Goal: Task Accomplishment & Management: Complete application form

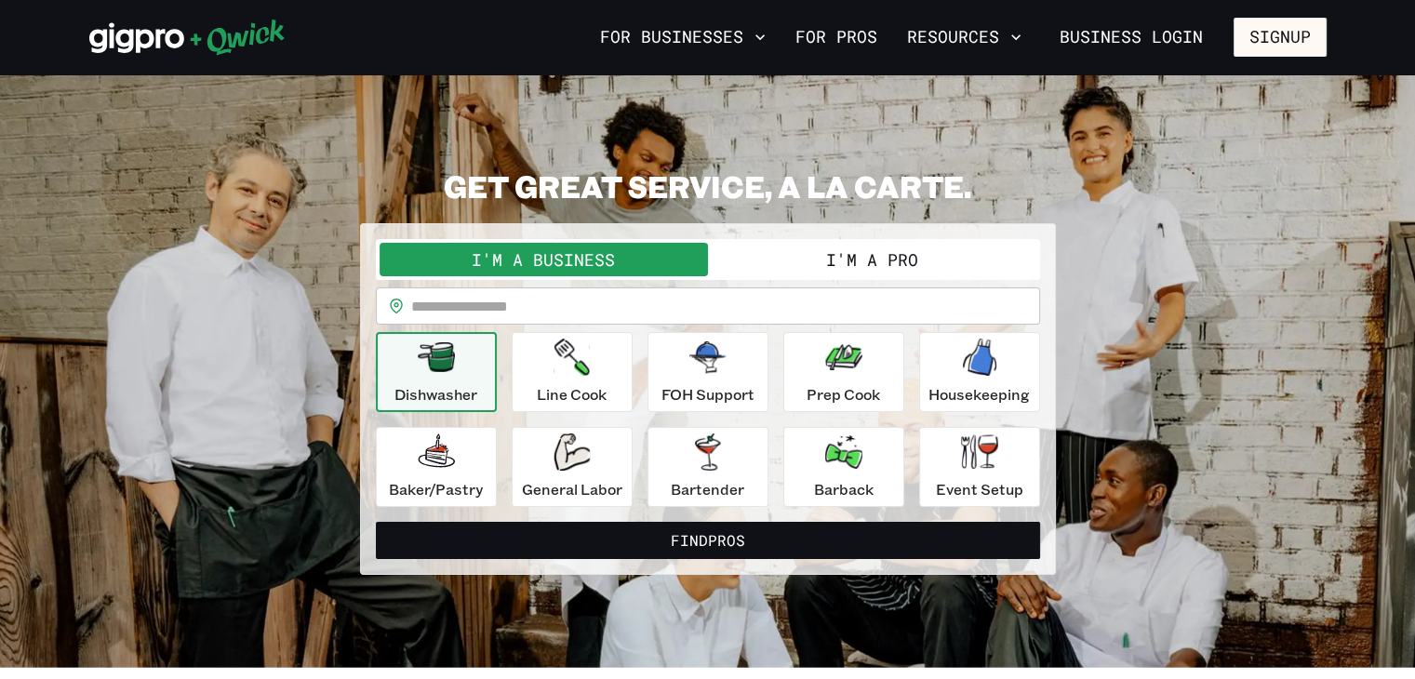
click at [815, 254] on button "I'm a Pro" at bounding box center [872, 259] width 328 height 33
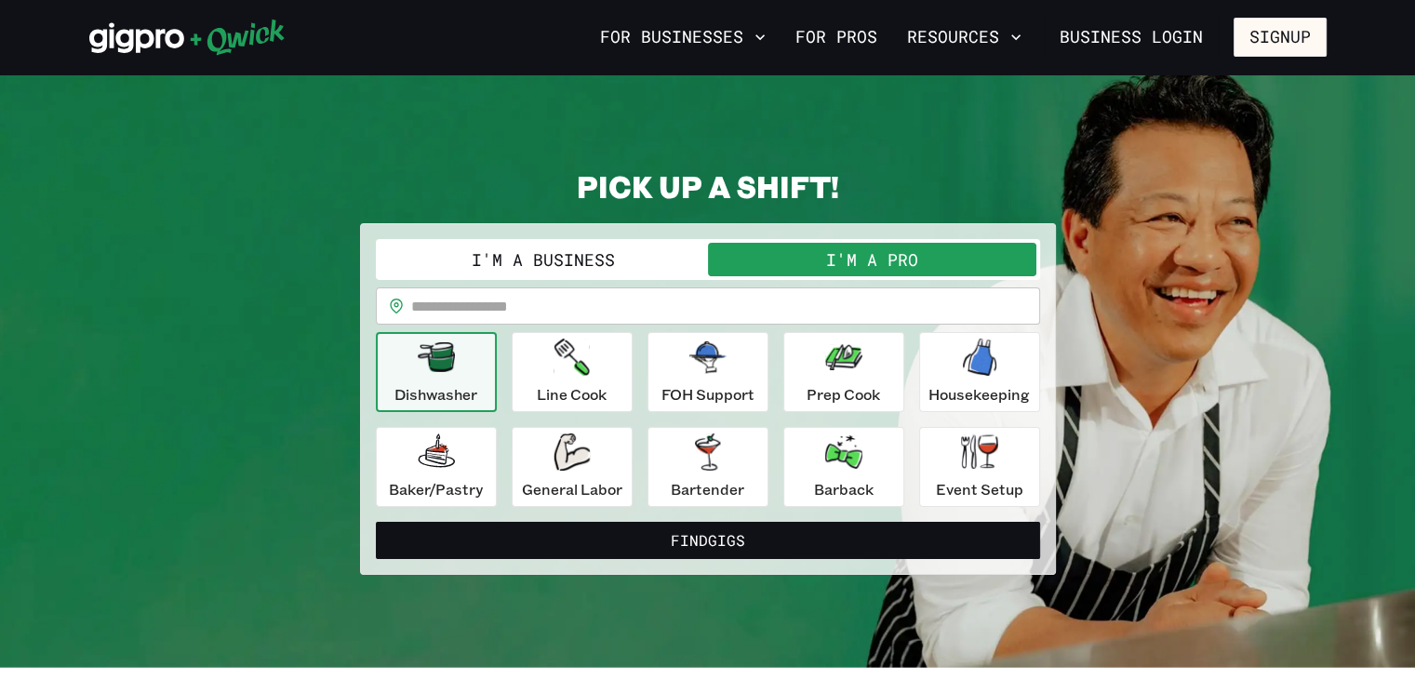
click at [508, 301] on input "text" at bounding box center [725, 305] width 629 height 37
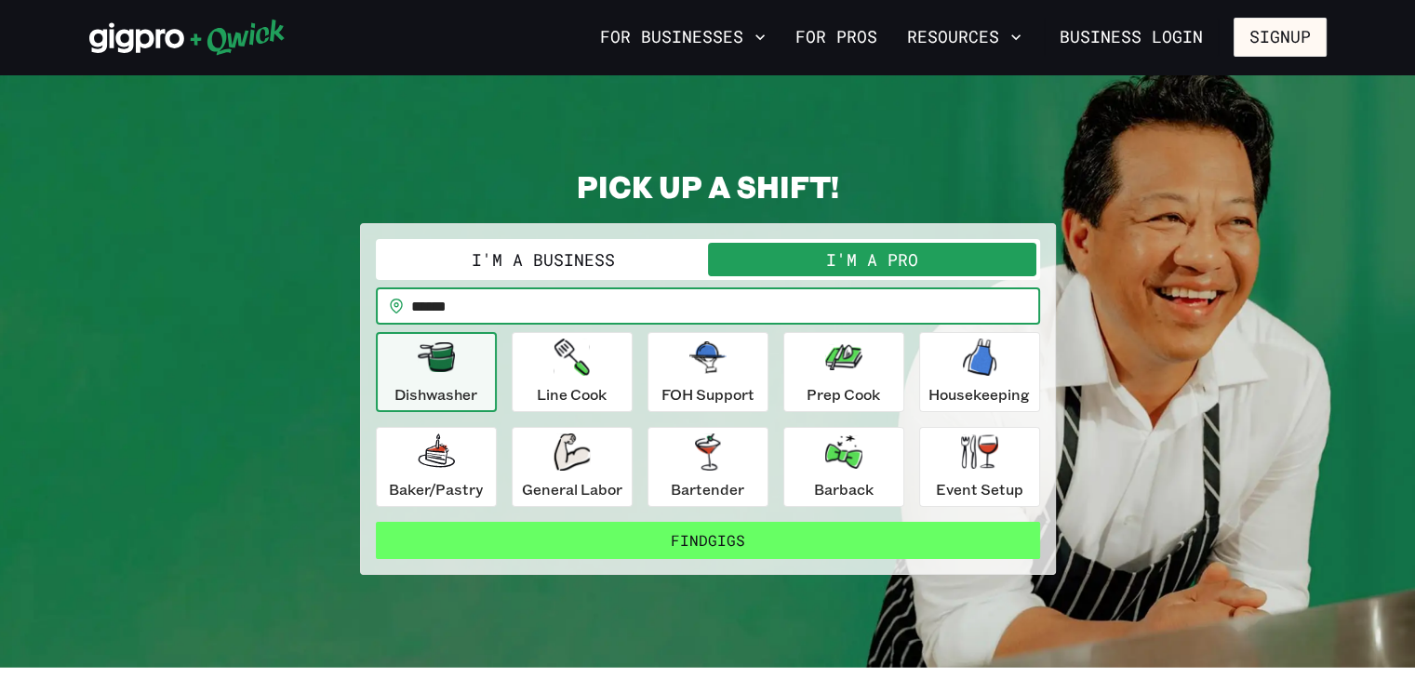
click at [671, 544] on button "Find Gigs" at bounding box center [708, 540] width 664 height 37
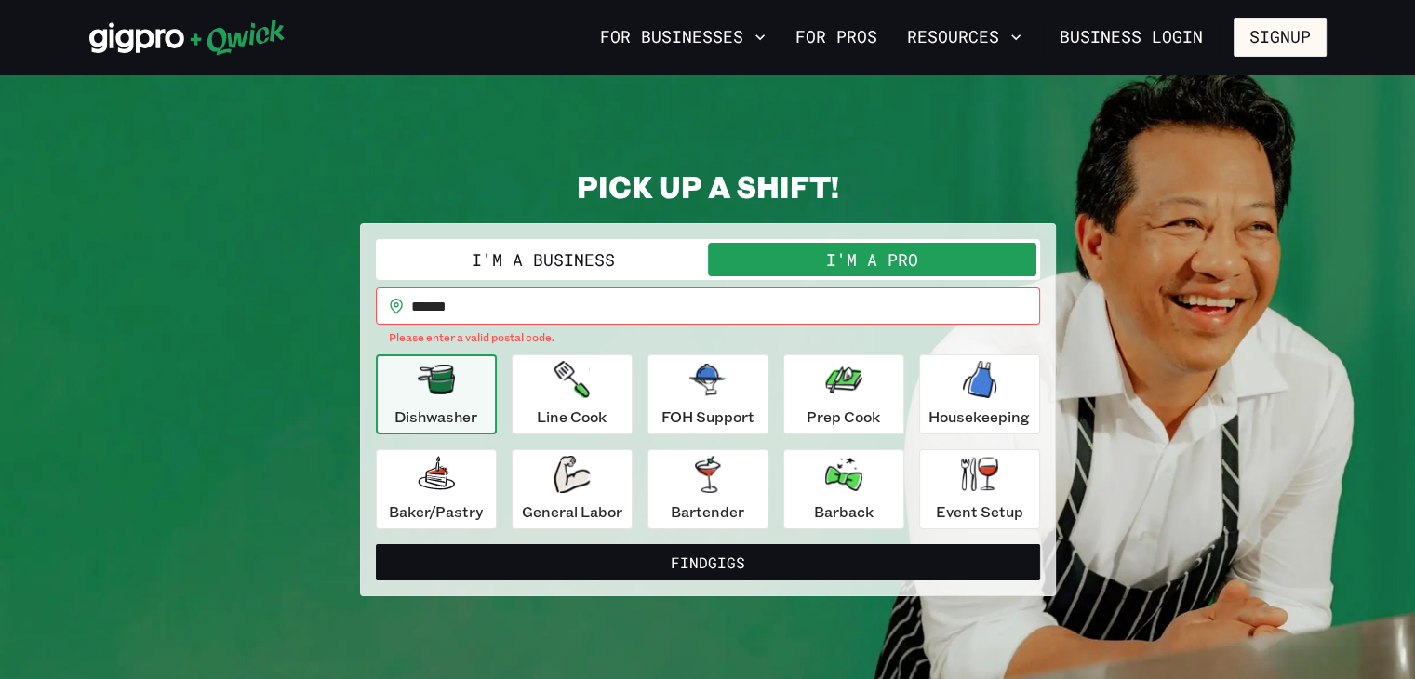
click at [536, 316] on input "******" at bounding box center [725, 305] width 629 height 37
drag, startPoint x: 509, startPoint y: 303, endPoint x: 364, endPoint y: 279, distance: 147.1
click at [378, 284] on div "**********" at bounding box center [708, 384] width 664 height 290
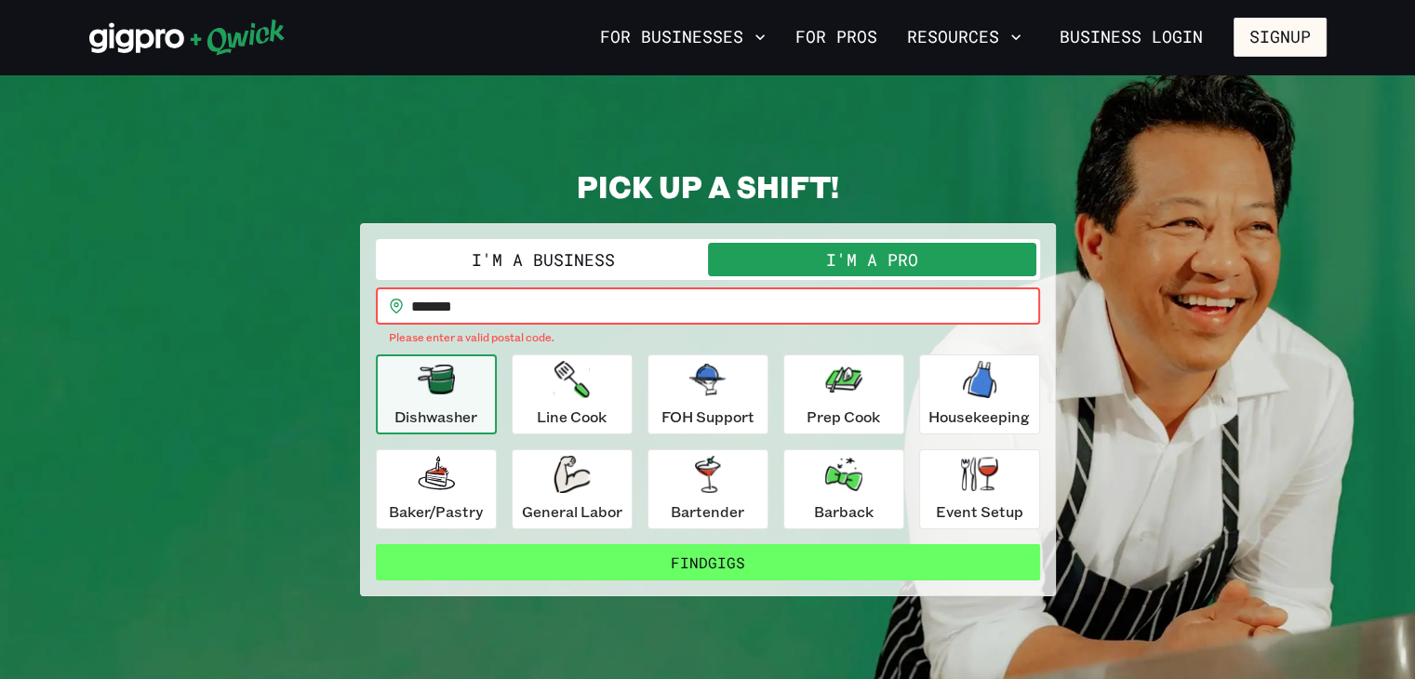
click at [763, 568] on button "Find Gigs" at bounding box center [708, 562] width 664 height 37
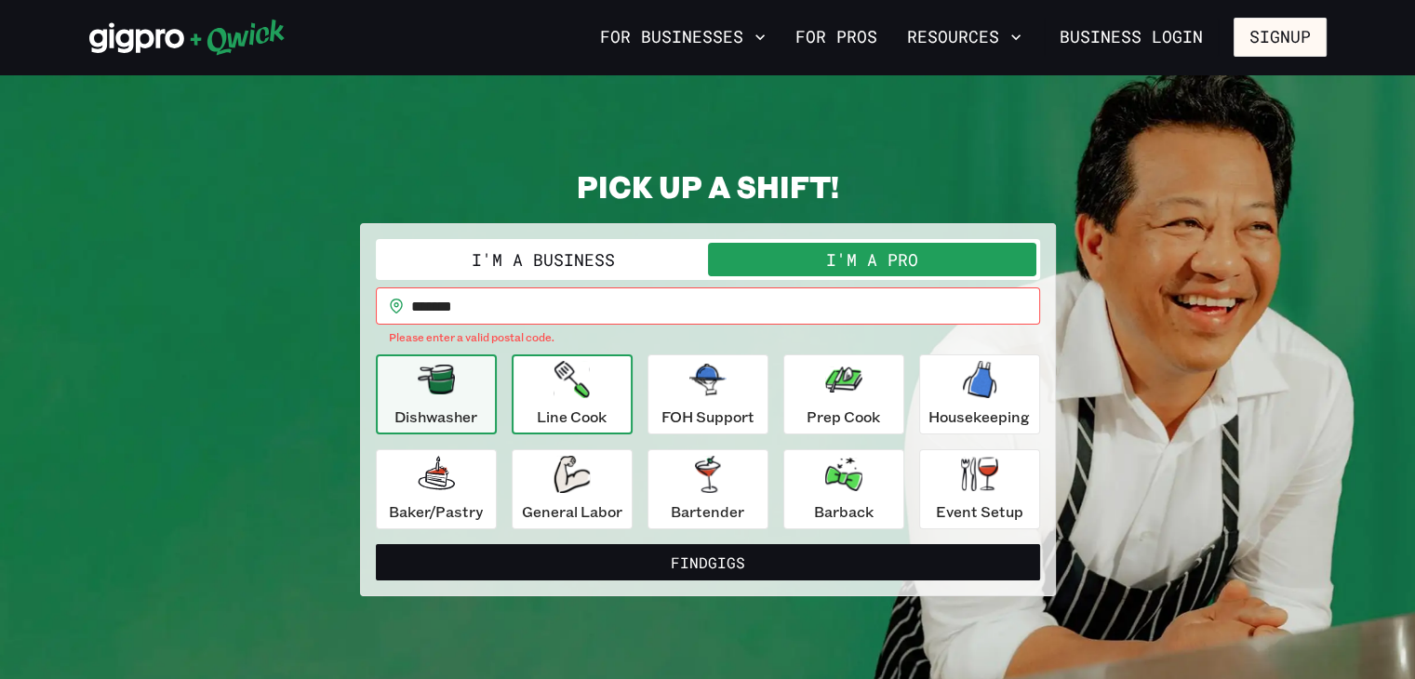
click at [560, 400] on div "Line Cook" at bounding box center [572, 394] width 70 height 67
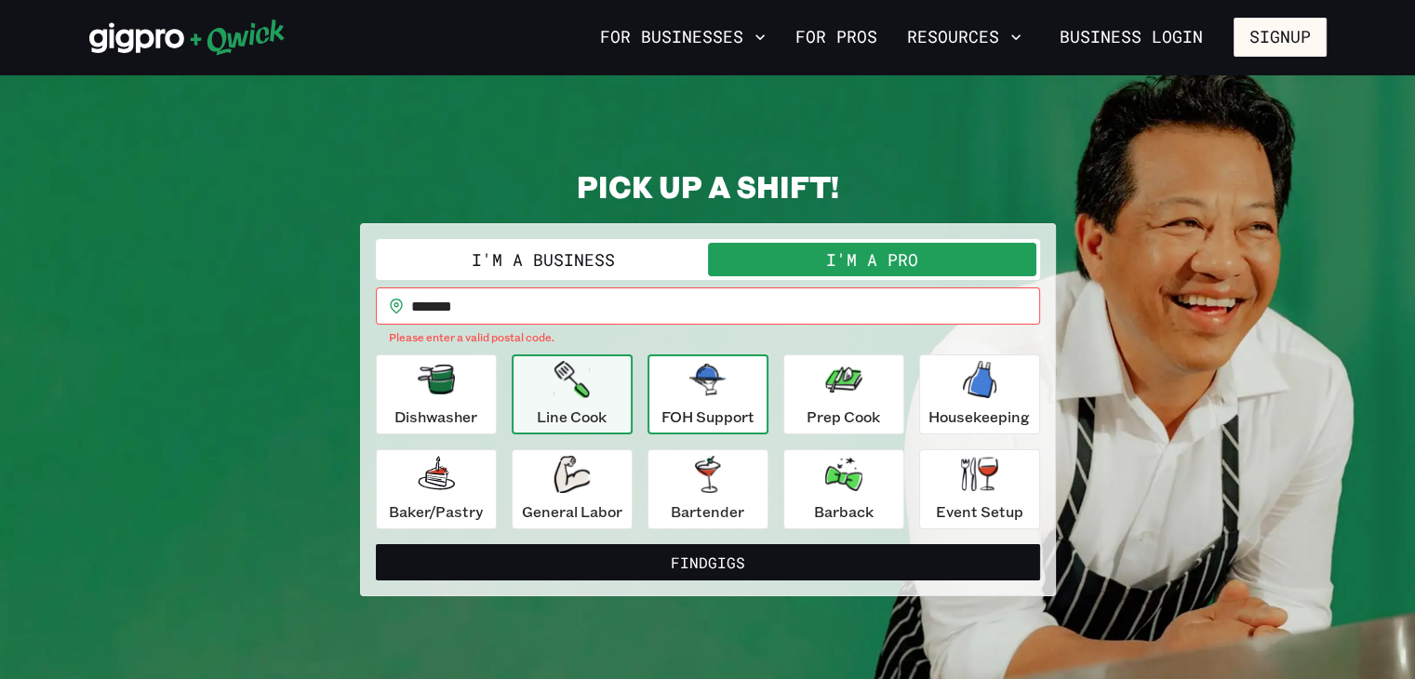
click at [728, 397] on div "FOH Support" at bounding box center [707, 394] width 93 height 67
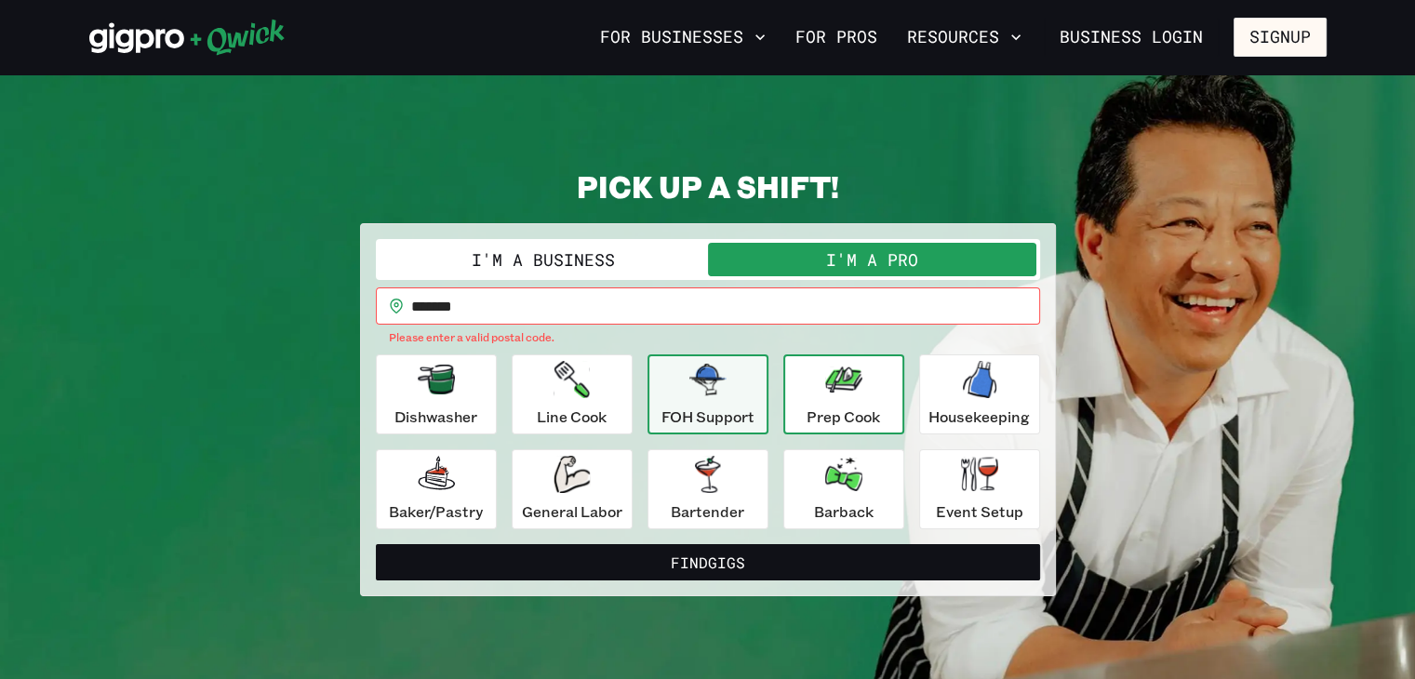
click at [808, 402] on div "Prep Cook" at bounding box center [842, 394] width 73 height 67
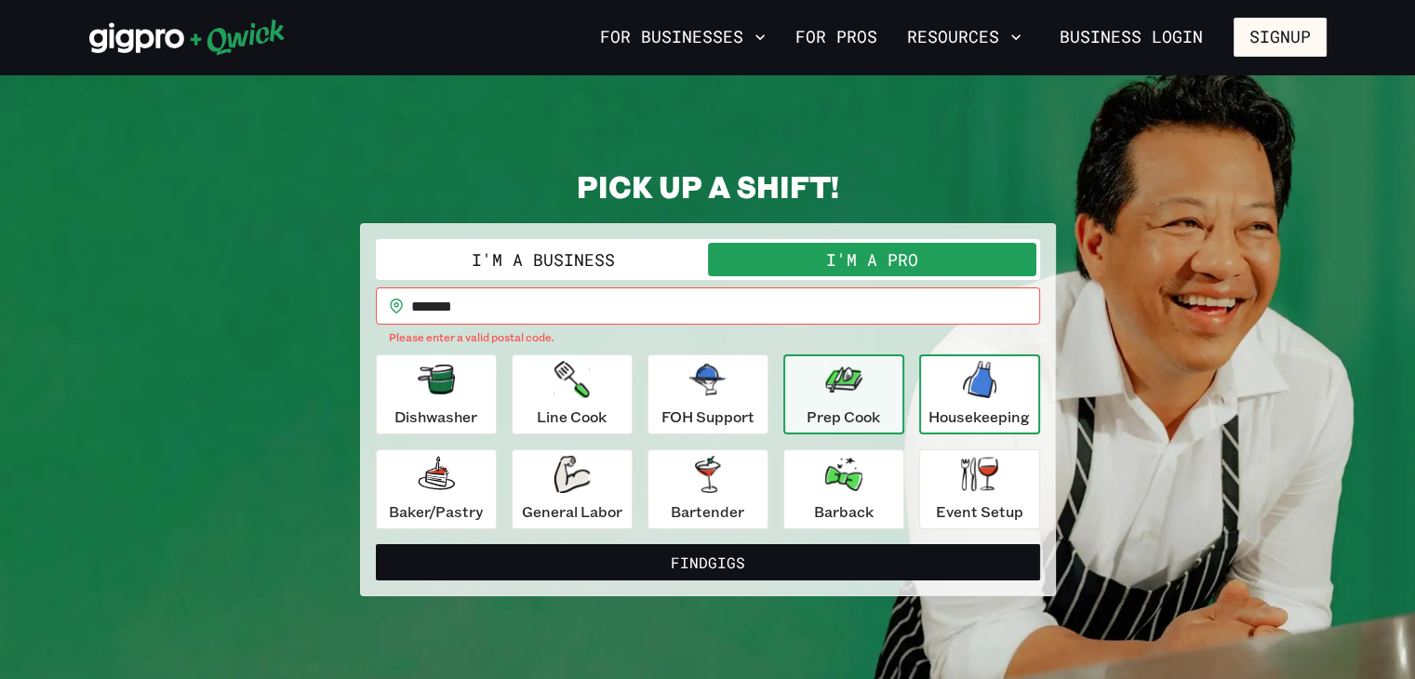
click at [967, 414] on p "Housekeeping" at bounding box center [978, 417] width 101 height 22
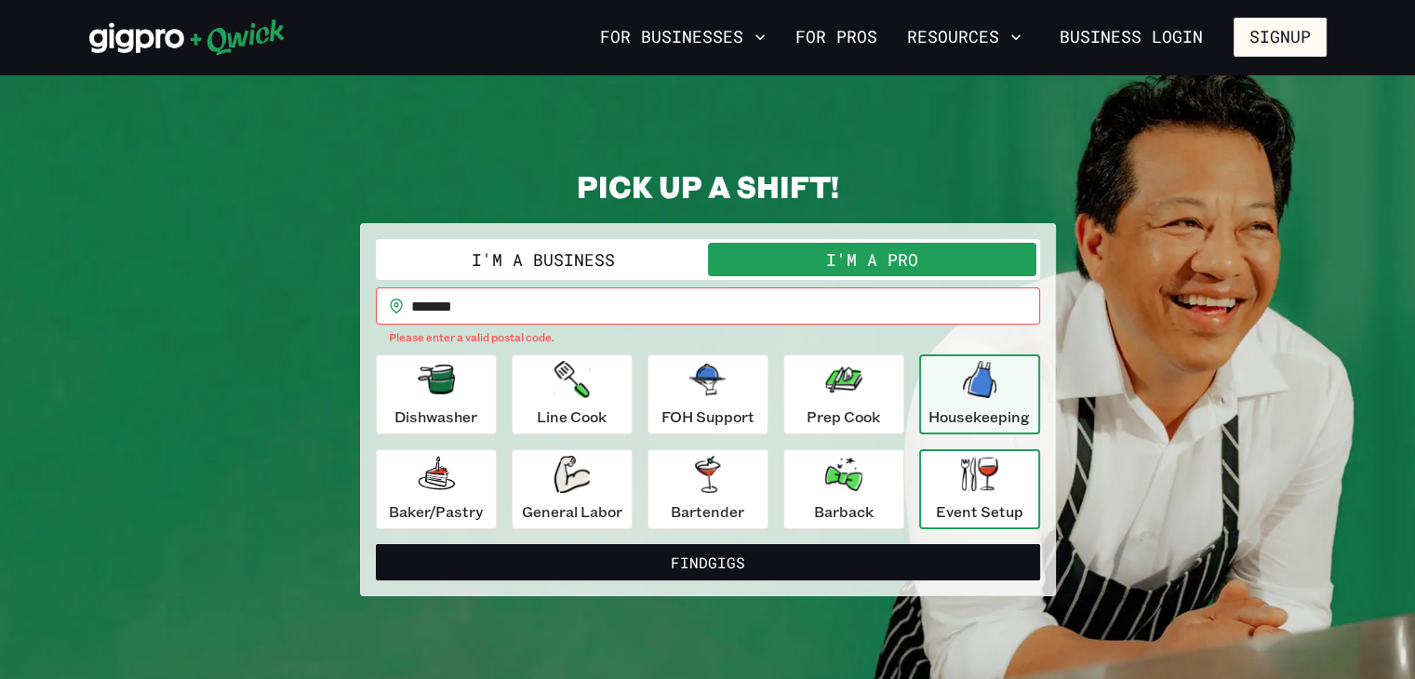
click at [964, 487] on icon "button" at bounding box center [979, 474] width 37 height 34
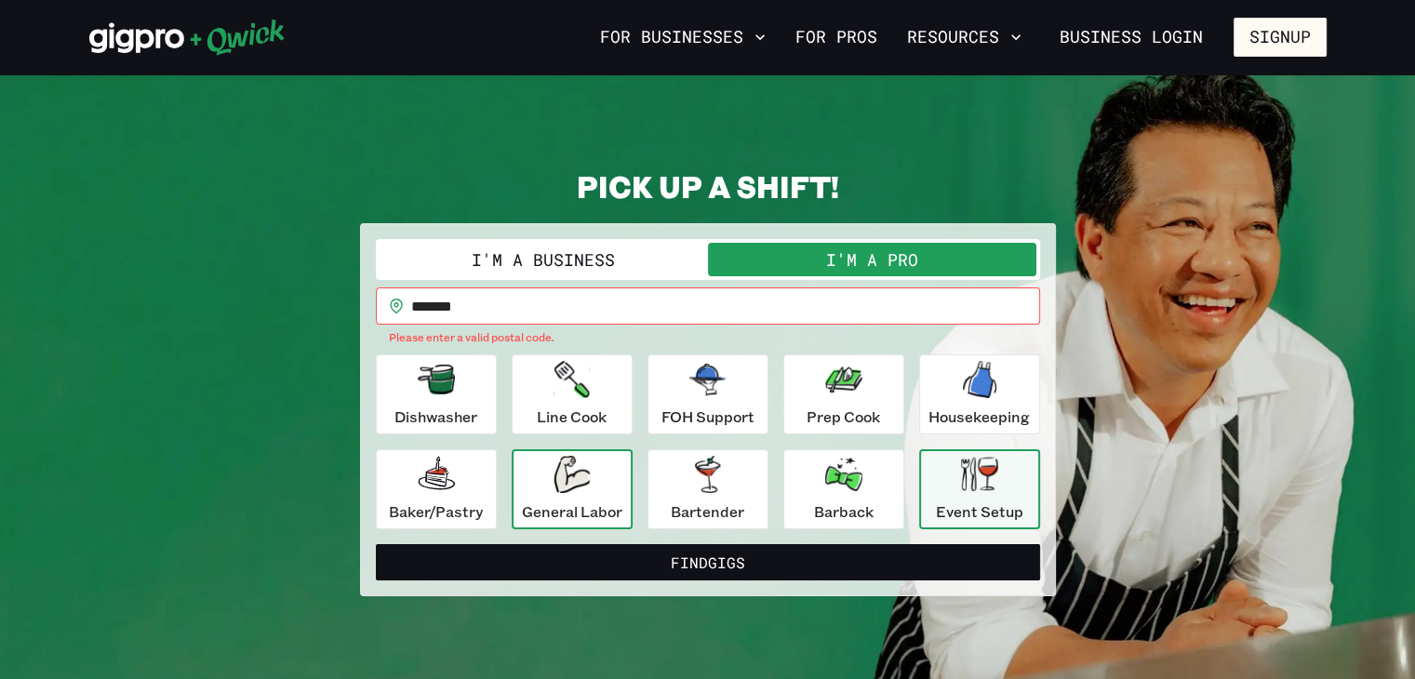
drag, startPoint x: 569, startPoint y: 448, endPoint x: 575, endPoint y: 470, distance: 22.1
click at [571, 452] on button "General Labor" at bounding box center [572, 489] width 121 height 80
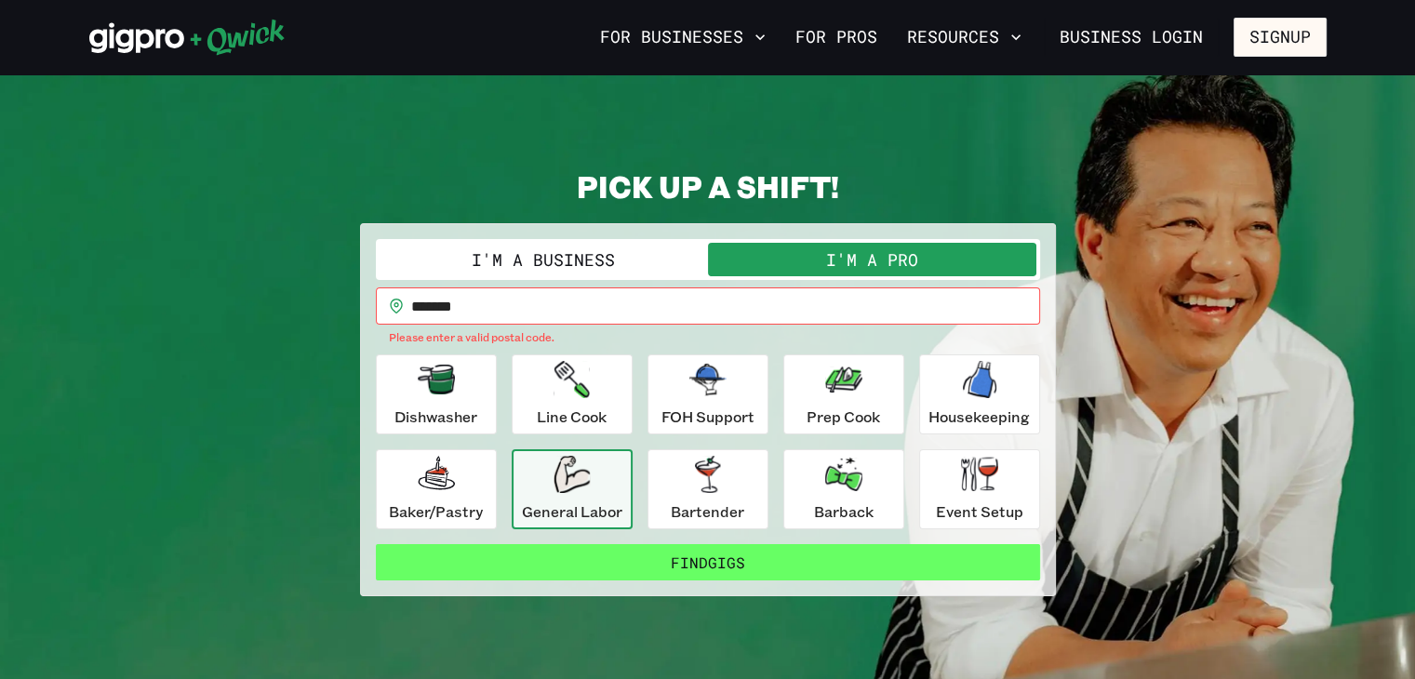
click at [580, 555] on button "Find Gigs" at bounding box center [708, 562] width 664 height 37
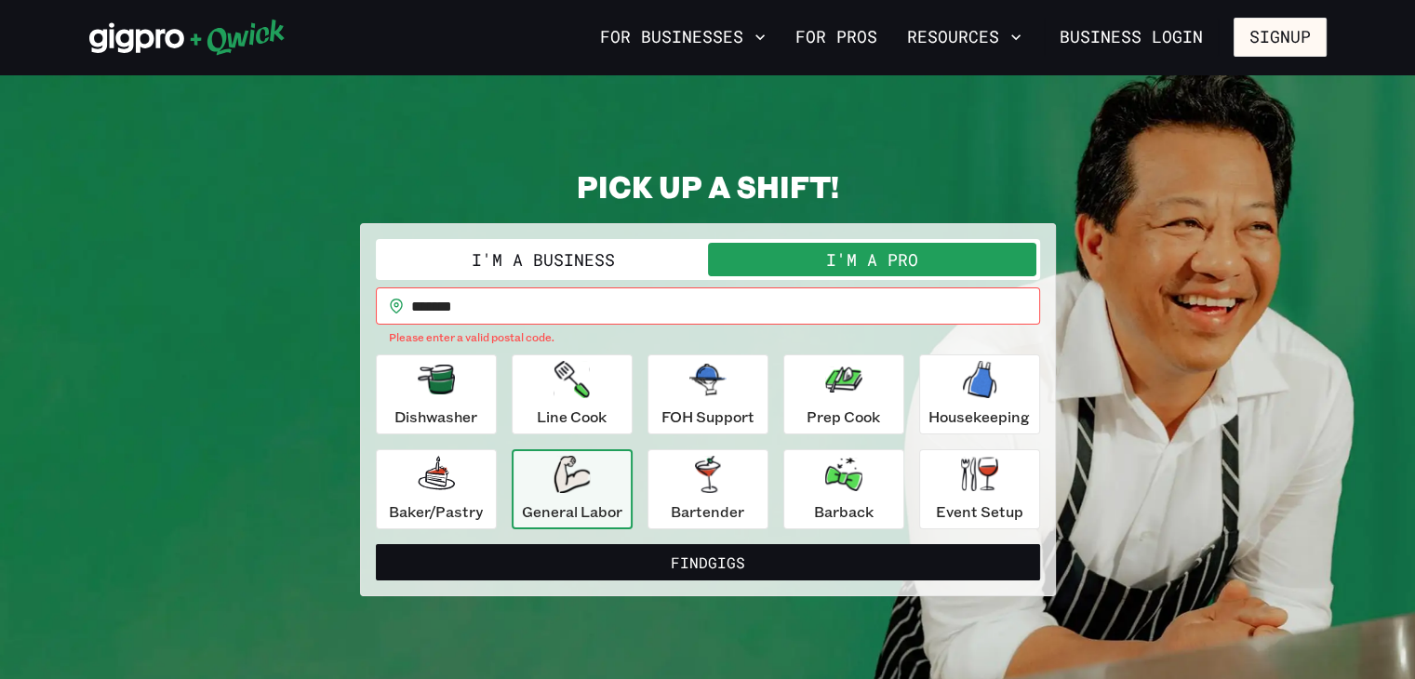
click at [447, 308] on input "*******" at bounding box center [725, 305] width 629 height 37
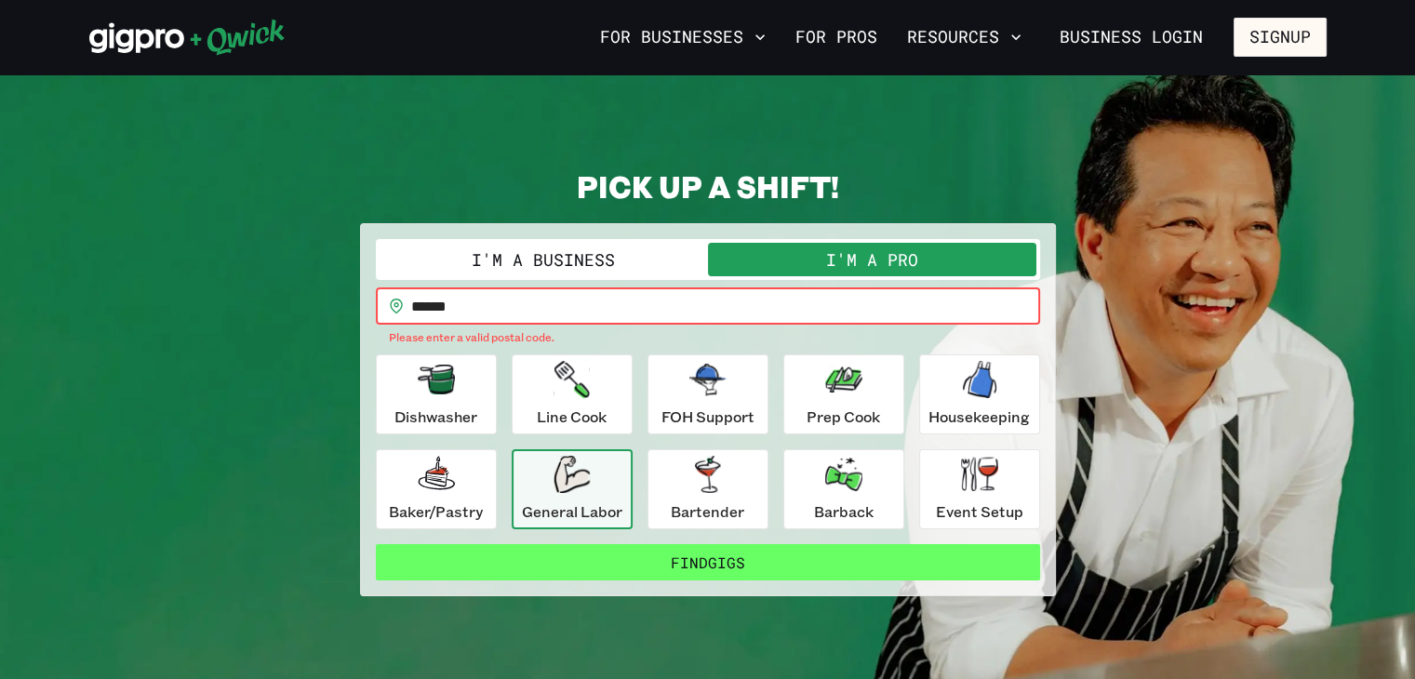
type input "******"
click at [551, 558] on button "Find Gigs" at bounding box center [708, 562] width 664 height 37
click at [547, 563] on button "Find Gigs" at bounding box center [708, 562] width 664 height 37
click at [692, 568] on button "Find Gigs" at bounding box center [708, 562] width 664 height 37
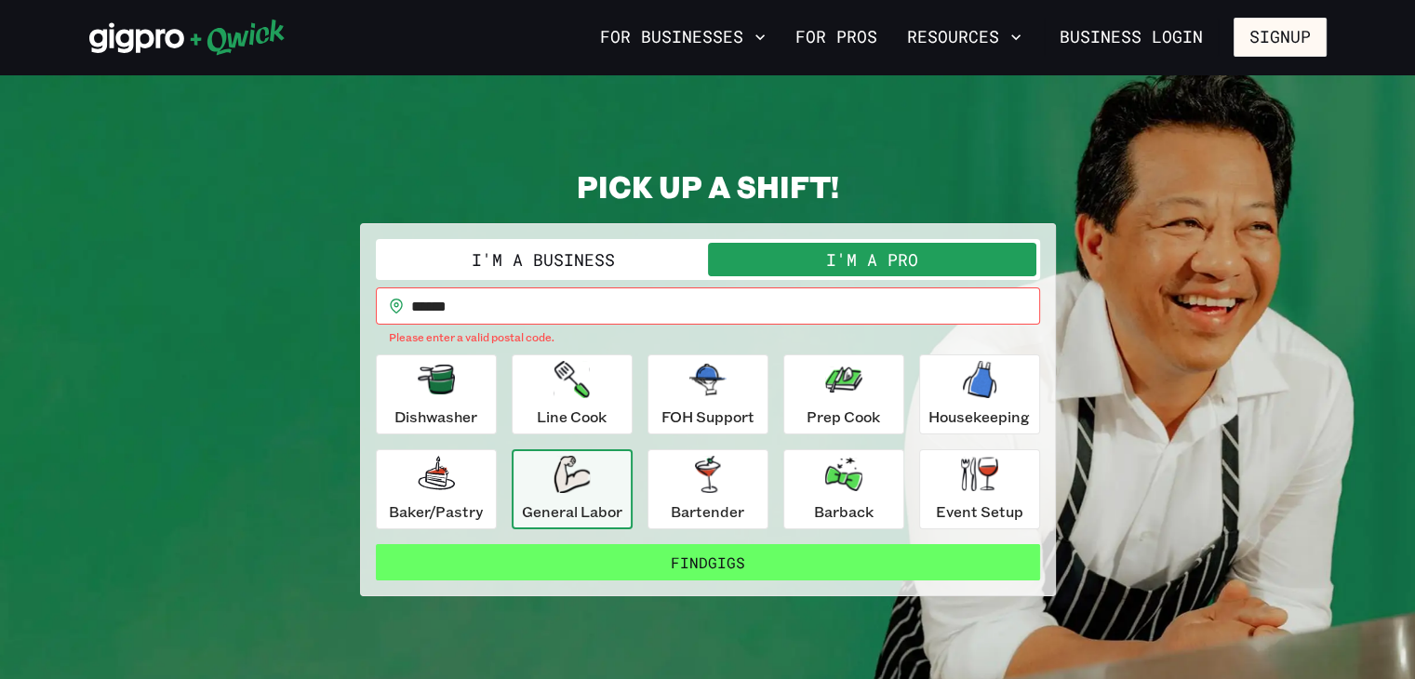
click at [692, 568] on button "Find Gigs" at bounding box center [708, 562] width 664 height 37
